Goal: Information Seeking & Learning: Learn about a topic

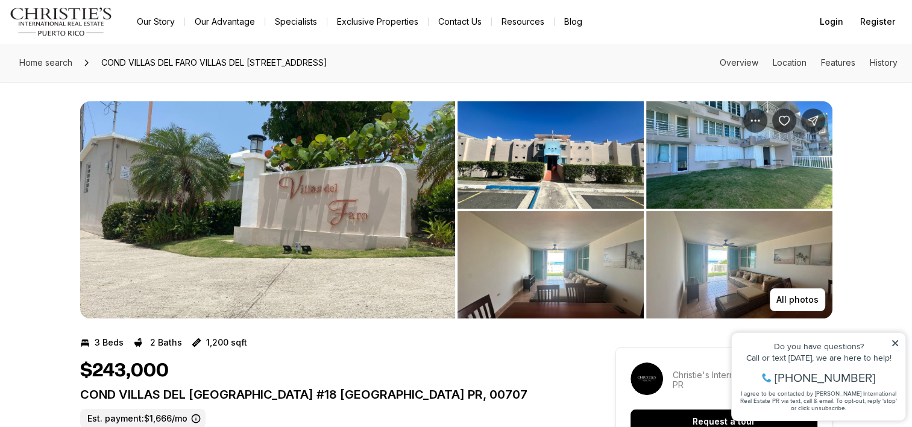
click at [277, 204] on img "View image gallery" at bounding box center [267, 209] width 375 height 217
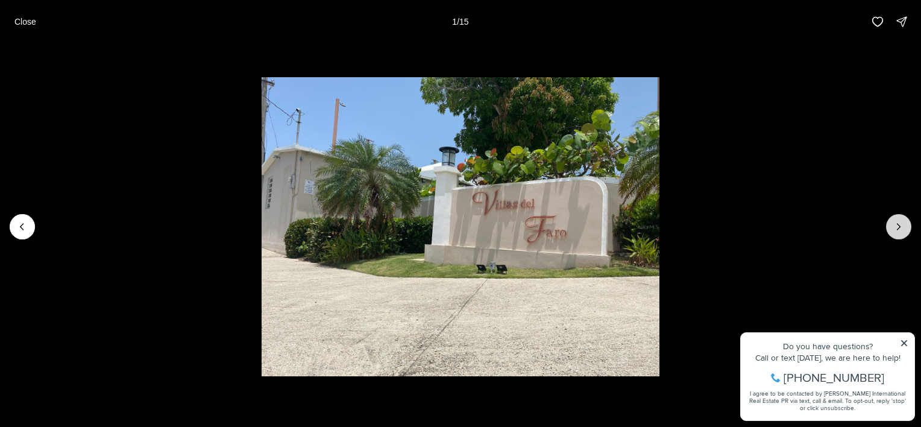
click at [899, 227] on icon "Next slide" at bounding box center [899, 227] width 12 height 12
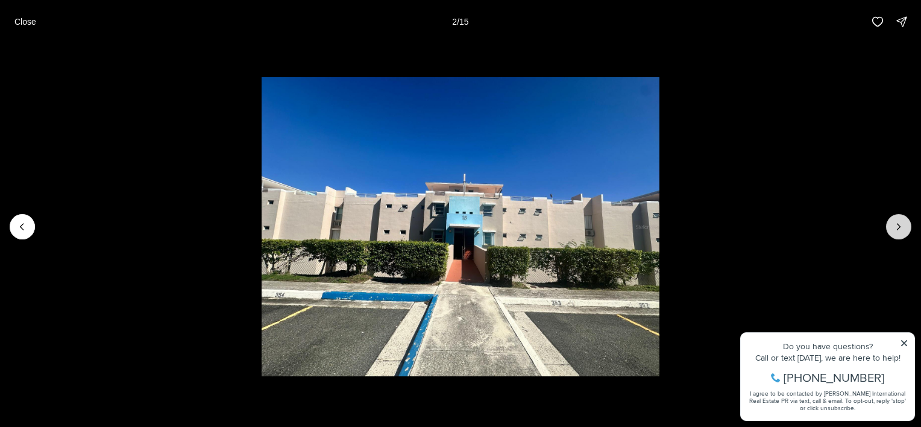
click at [899, 227] on icon "Next slide" at bounding box center [899, 227] width 12 height 12
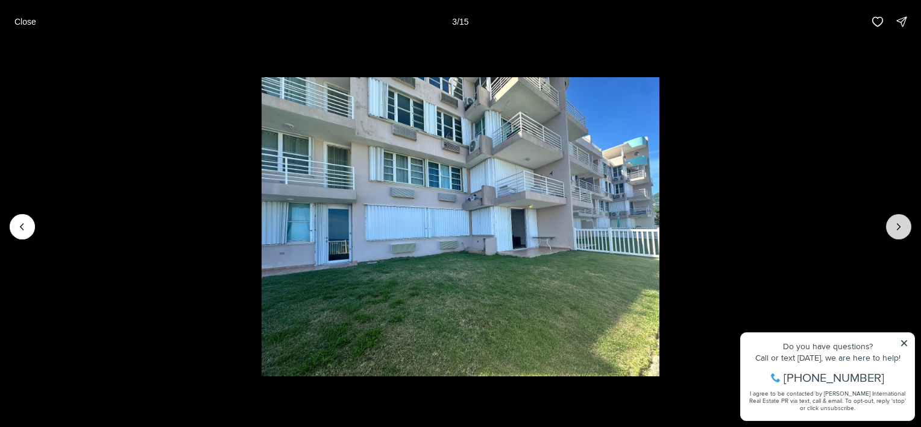
click at [899, 227] on icon "Next slide" at bounding box center [899, 227] width 12 height 12
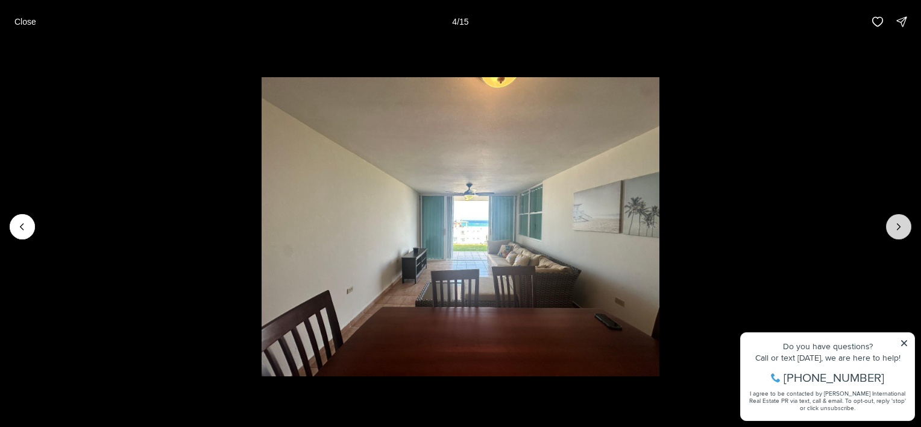
click at [899, 227] on icon "Next slide" at bounding box center [899, 227] width 12 height 12
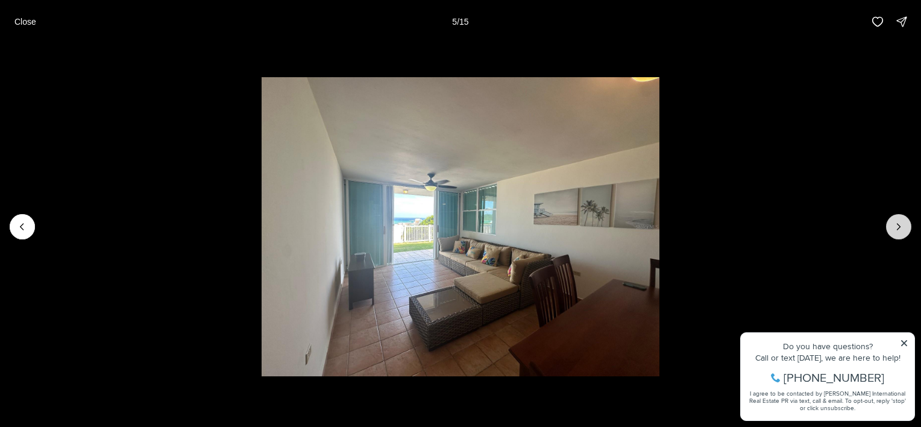
click at [899, 227] on icon "Next slide" at bounding box center [899, 227] width 12 height 12
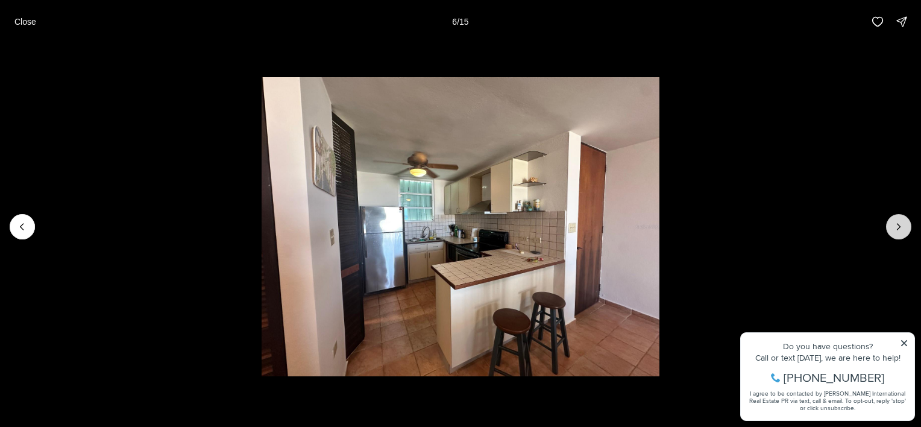
click at [899, 227] on icon "Next slide" at bounding box center [899, 227] width 12 height 12
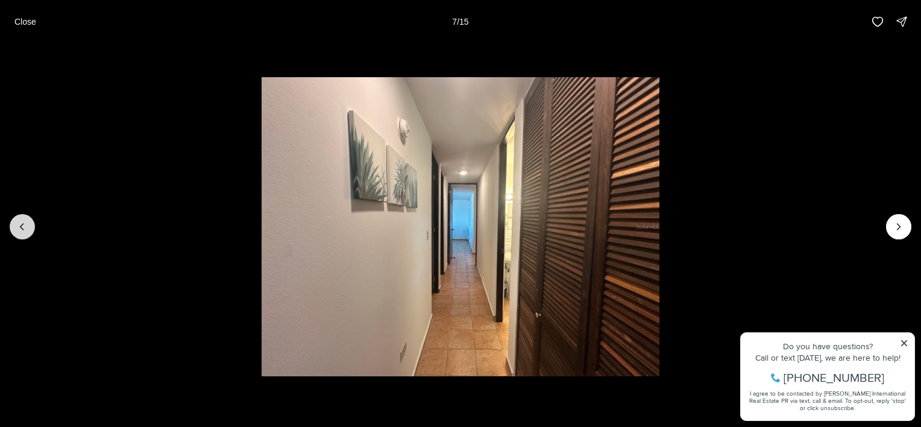
click at [28, 232] on icon "Previous slide" at bounding box center [22, 227] width 12 height 12
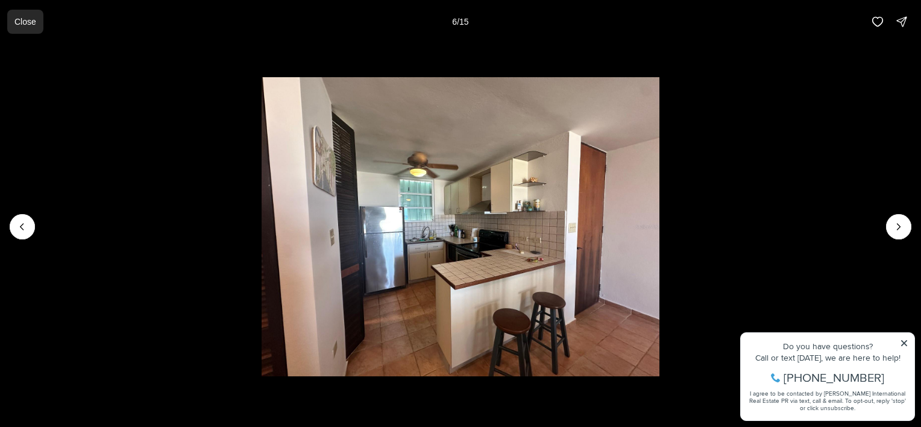
click at [22, 19] on p "Close" at bounding box center [25, 22] width 22 height 10
